Goal: Navigation & Orientation: Find specific page/section

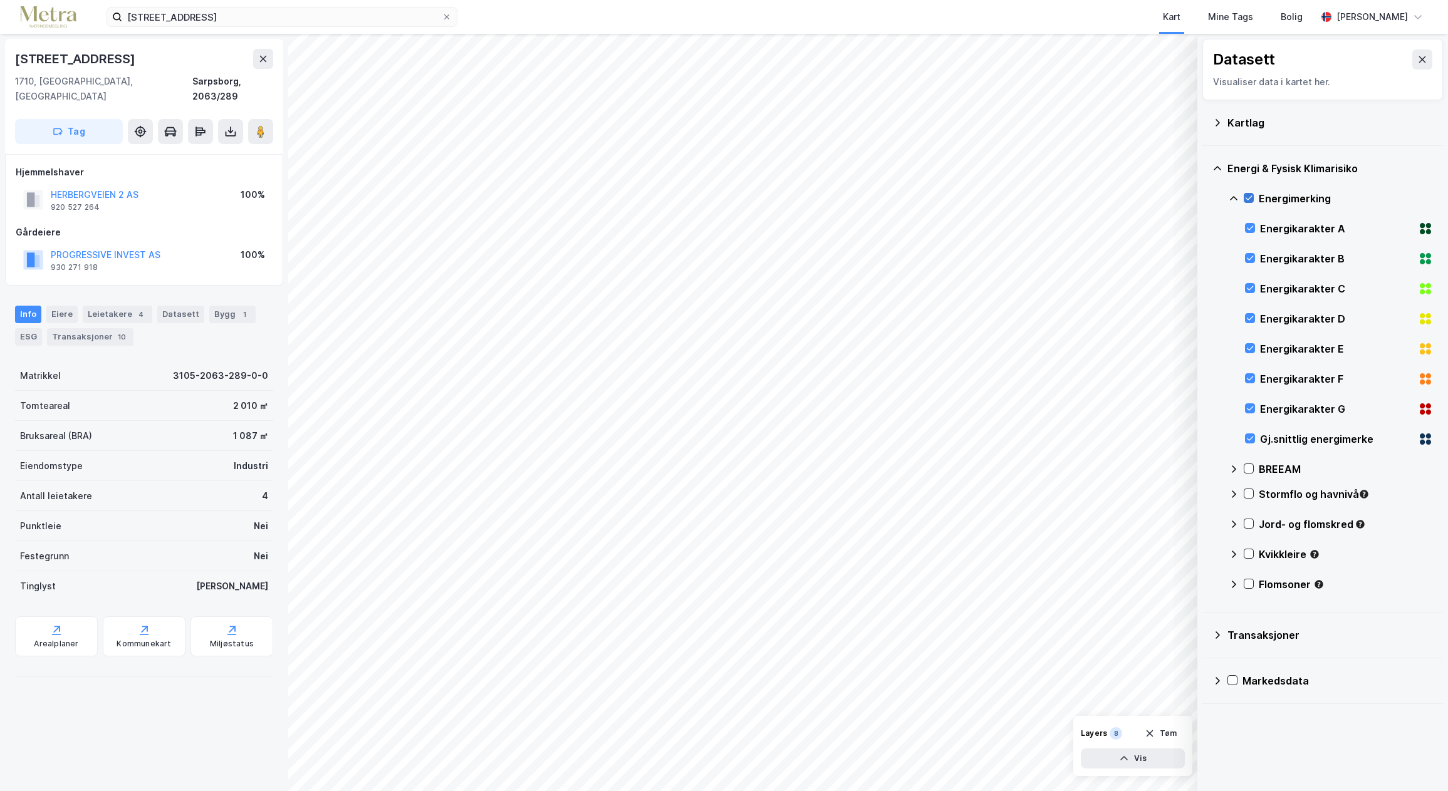
click at [1247, 194] on icon at bounding box center [1248, 198] width 9 height 9
click at [1223, 118] on div "Kartlag" at bounding box center [1322, 123] width 220 height 30
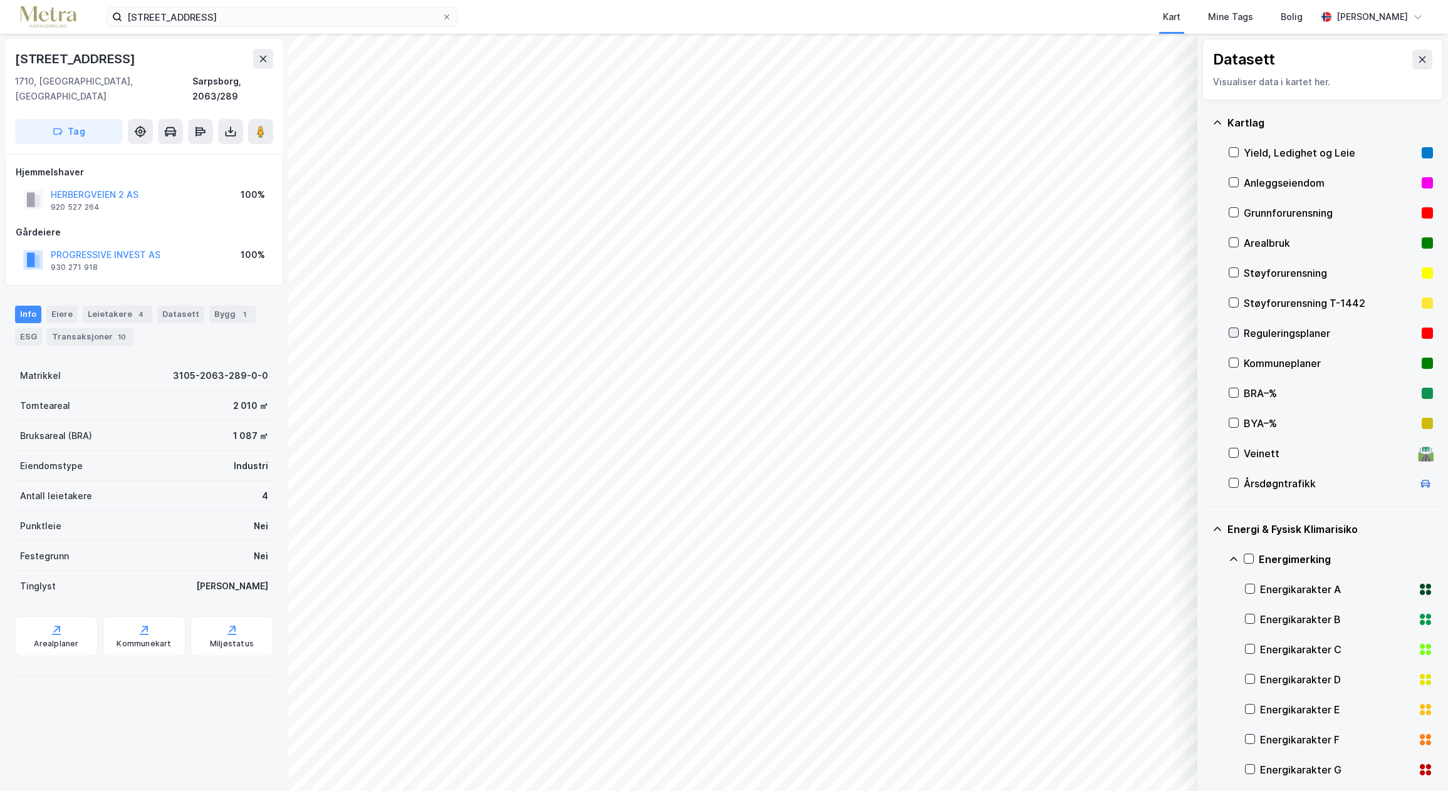
click at [1236, 331] on icon at bounding box center [1233, 333] width 7 height 4
click at [1230, 362] on icon at bounding box center [1233, 362] width 9 height 9
click at [1233, 362] on icon at bounding box center [1233, 362] width 9 height 9
click at [1232, 363] on icon at bounding box center [1233, 362] width 9 height 9
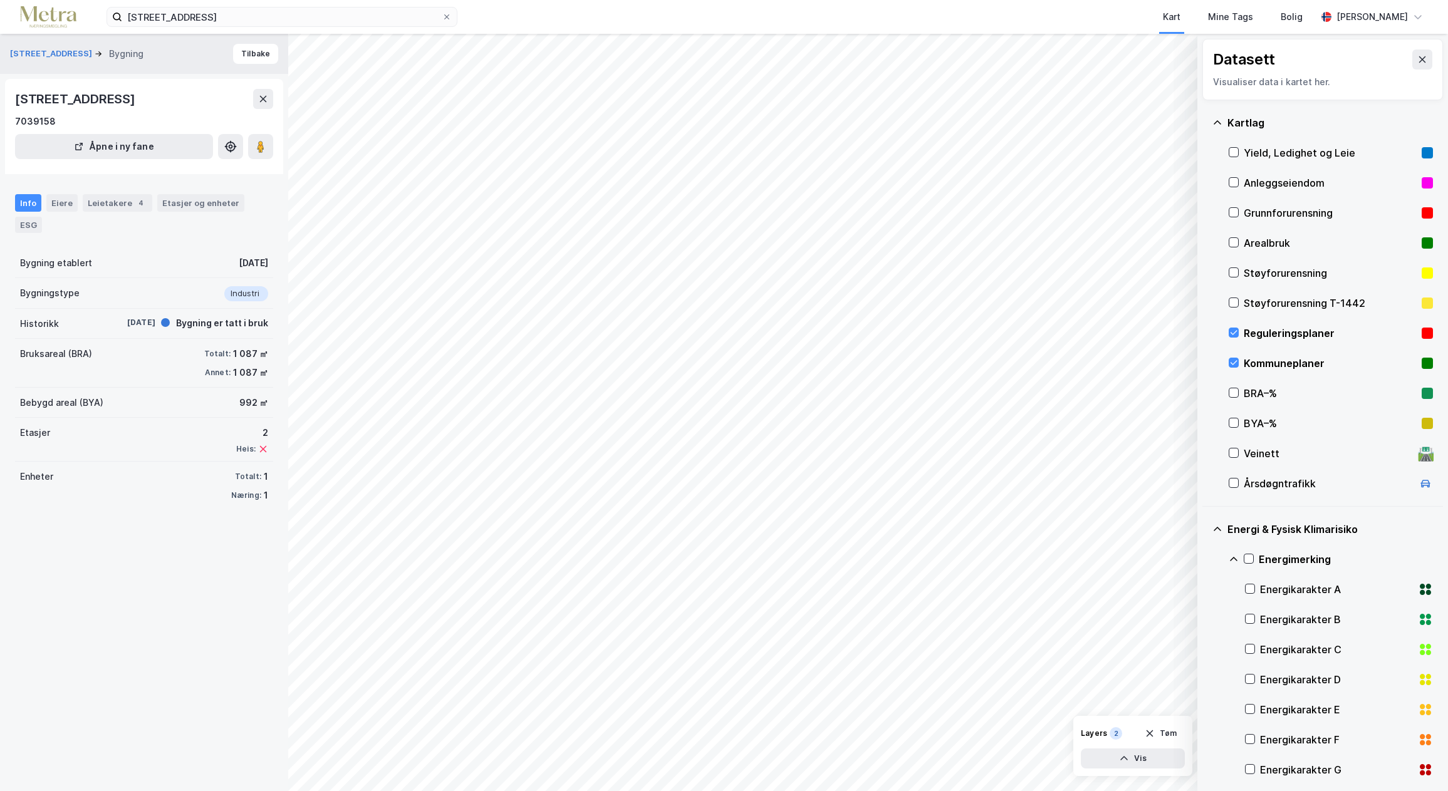
click at [1091, 732] on div "Layers" at bounding box center [1094, 733] width 26 height 10
